Goal: Task Accomplishment & Management: Use online tool/utility

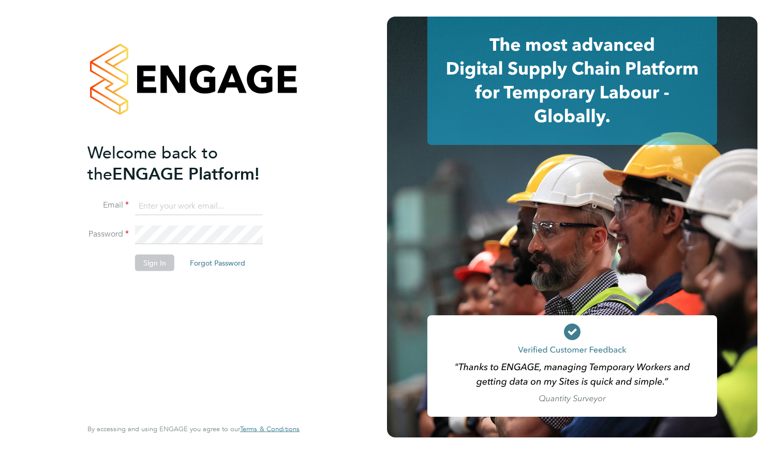
type input "[PERSON_NAME][EMAIL_ADDRESS][PERSON_NAME][DOMAIN_NAME]"
click at [151, 263] on button "Sign In" at bounding box center [154, 262] width 39 height 17
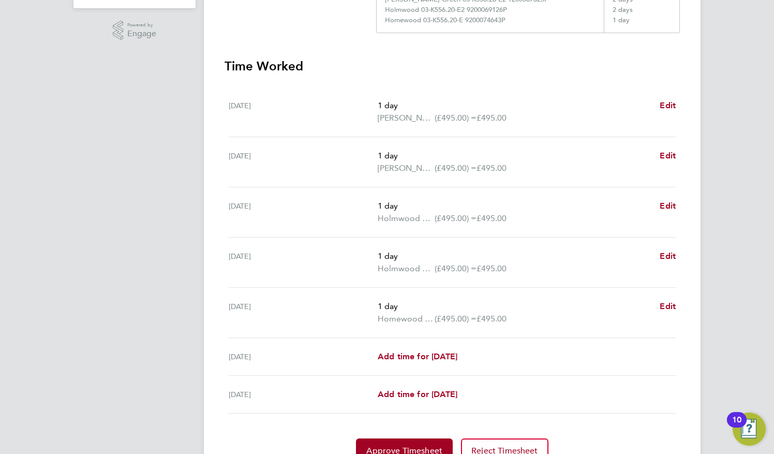
scroll to position [321, 0]
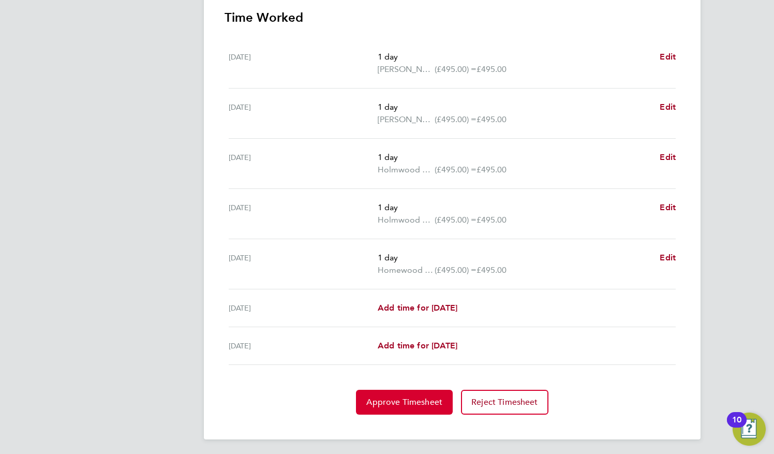
click at [384, 399] on span "Approve Timesheet" at bounding box center [404, 402] width 76 height 10
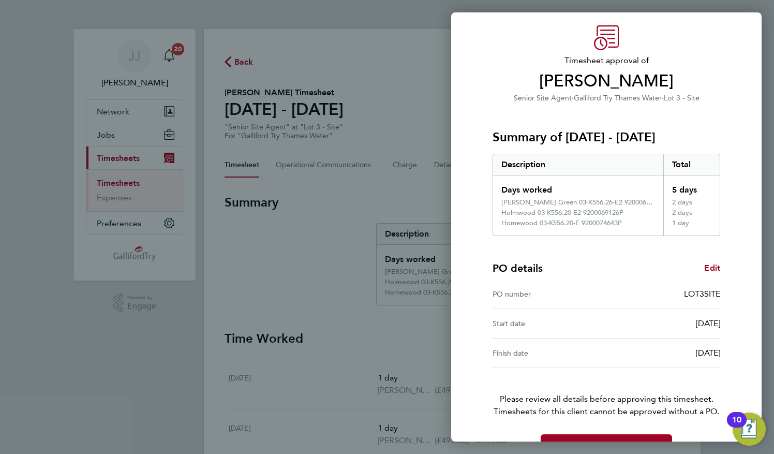
scroll to position [61, 0]
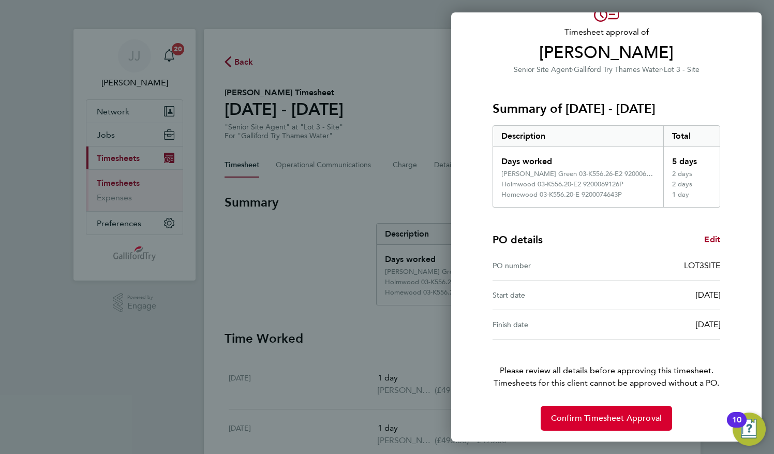
click at [590, 413] on span "Confirm Timesheet Approval" at bounding box center [606, 418] width 111 height 10
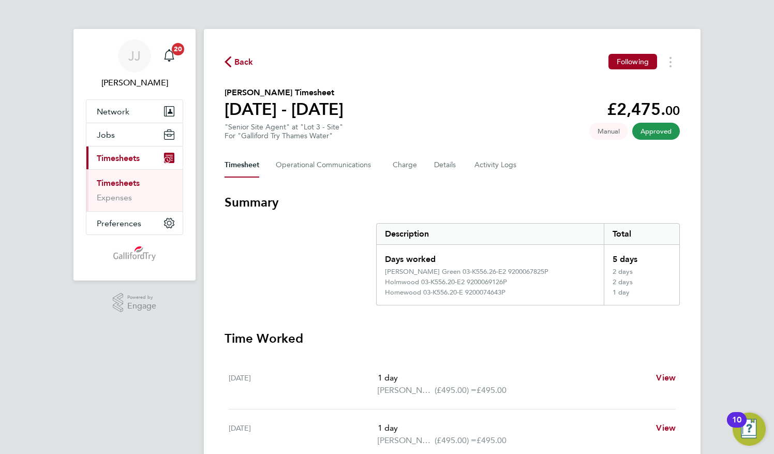
click at [126, 181] on link "Timesheets" at bounding box center [118, 183] width 43 height 10
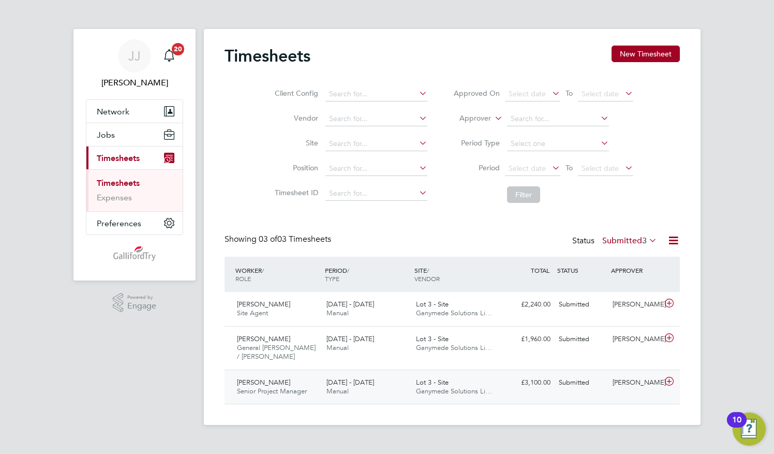
click at [431, 386] on span "Ganymede Solutions Li…" at bounding box center [454, 390] width 76 height 9
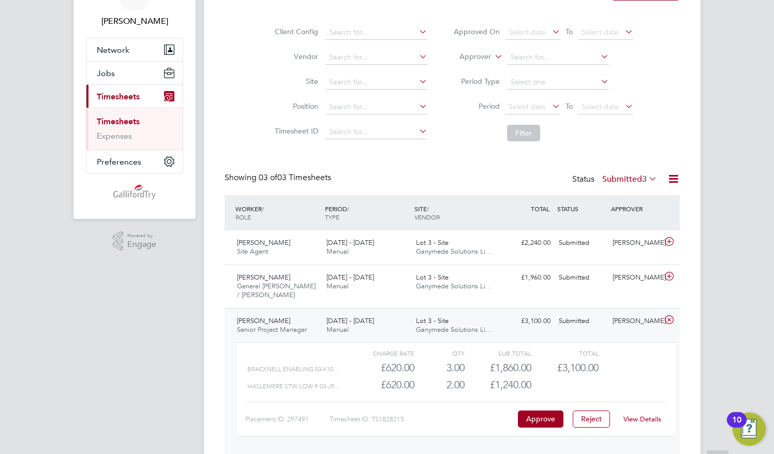
scroll to position [99, 0]
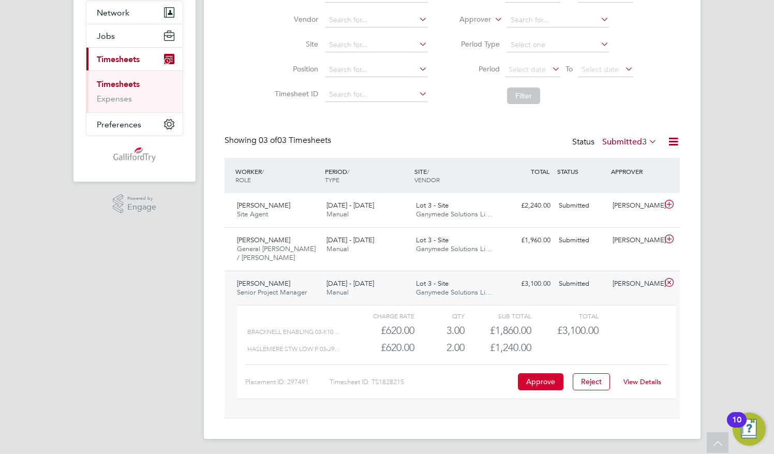
click at [534, 381] on button "Approve" at bounding box center [541, 381] width 46 height 17
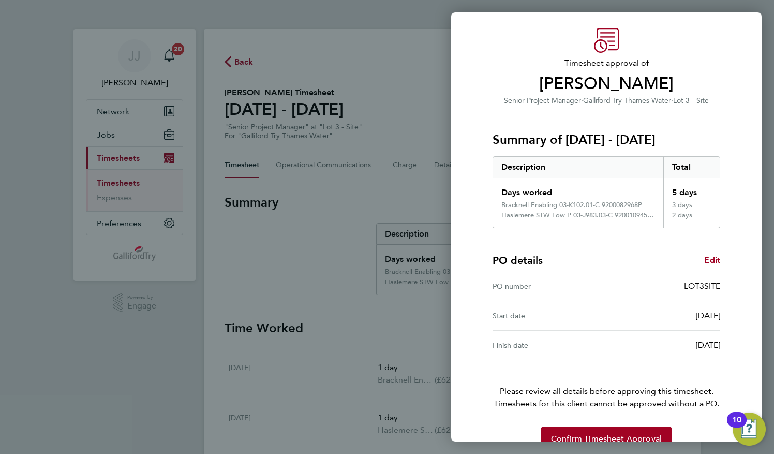
scroll to position [51, 0]
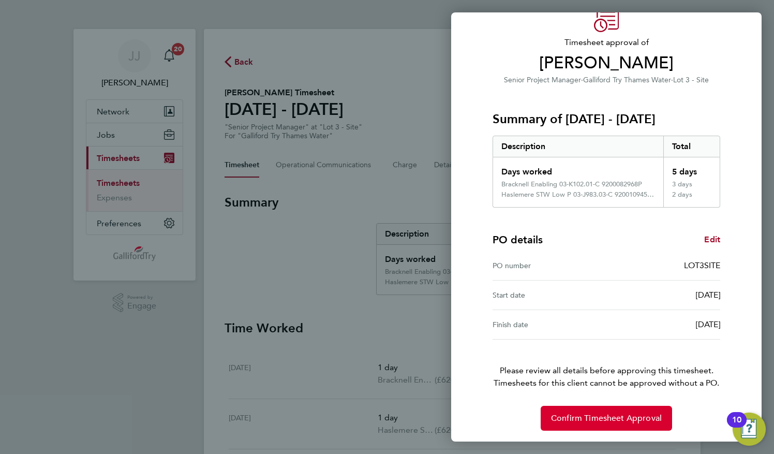
click at [568, 413] on span "Confirm Timesheet Approval" at bounding box center [606, 418] width 111 height 10
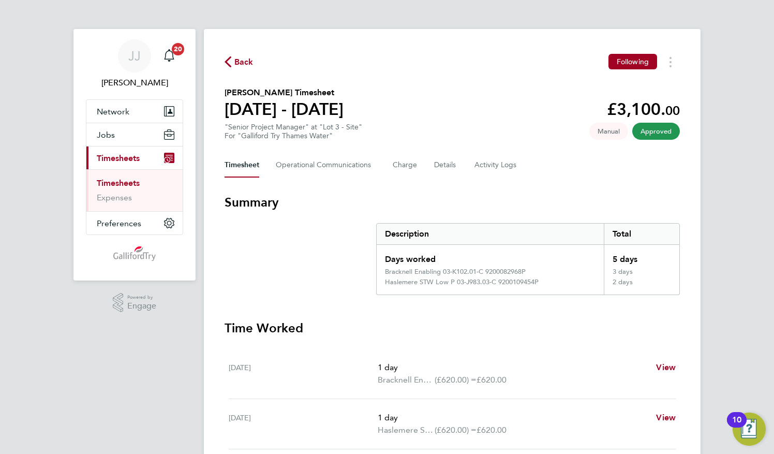
click at [132, 181] on link "Timesheets" at bounding box center [118, 183] width 43 height 10
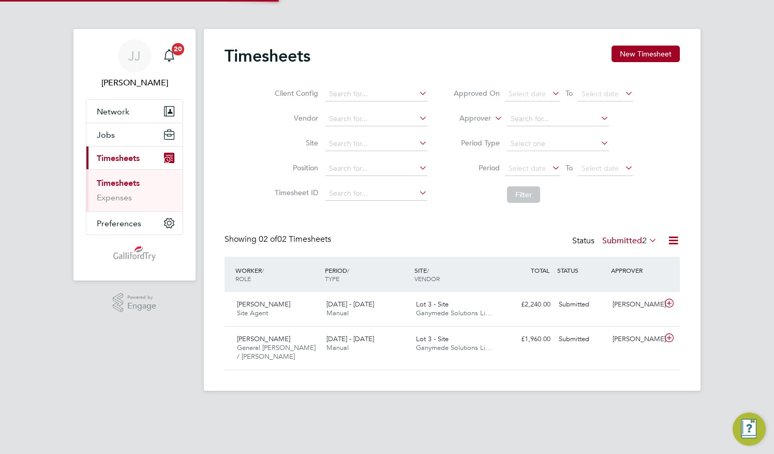
scroll to position [26, 90]
